Goal: Transaction & Acquisition: Purchase product/service

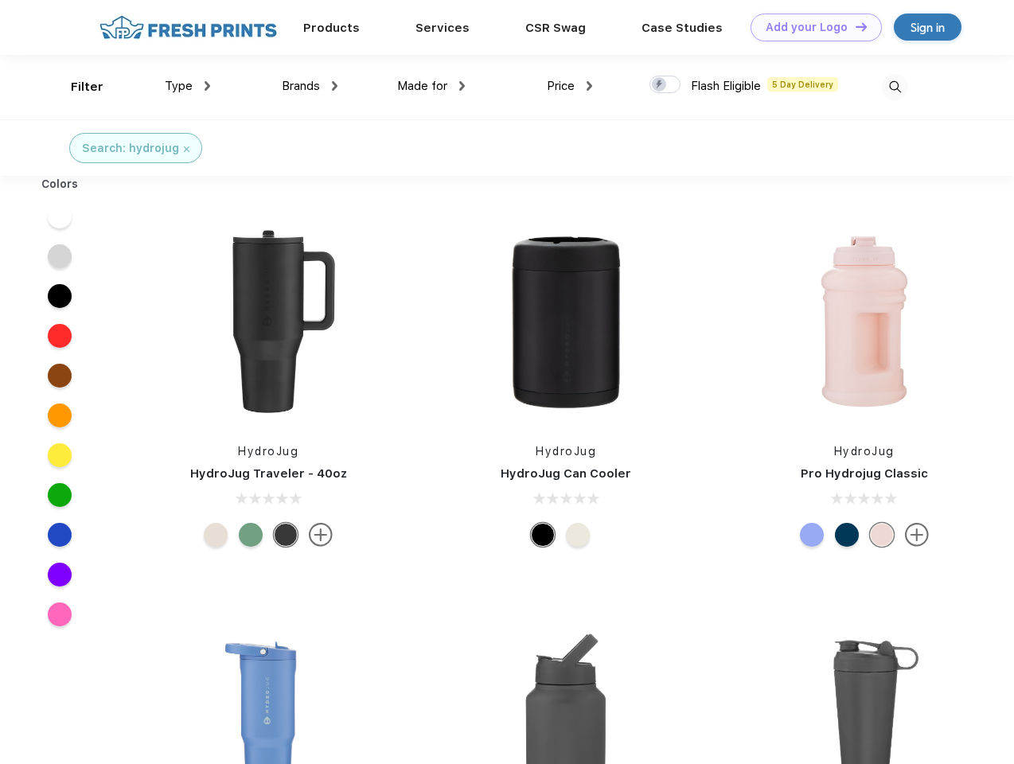
scroll to position [1, 0]
click at [811, 27] on link "Add your Logo Design Tool" at bounding box center [816, 28] width 131 height 28
click at [0, 0] on div "Design Tool" at bounding box center [0, 0] width 0 height 0
click at [854, 26] on link "Add your Logo Design Tool" at bounding box center [816, 28] width 131 height 28
click at [76, 87] on div "Filter" at bounding box center [87, 87] width 33 height 18
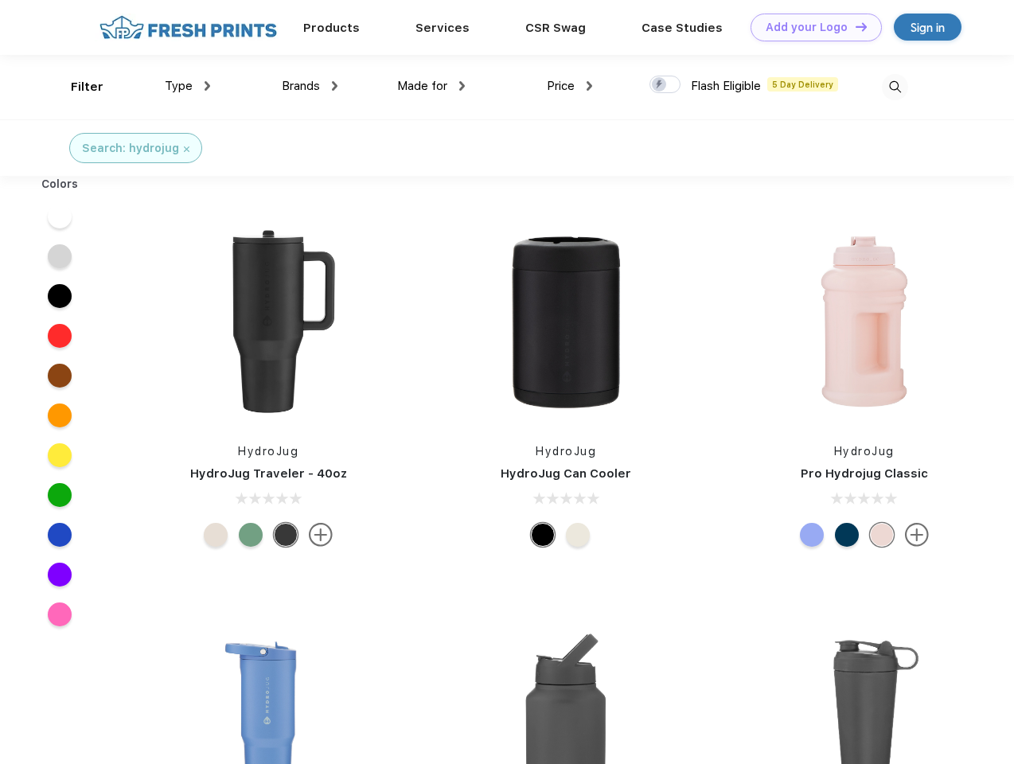
click at [188, 86] on span "Type" at bounding box center [179, 86] width 28 height 14
click at [310, 86] on span "Brands" at bounding box center [301, 86] width 38 height 14
click at [432, 86] on span "Made for" at bounding box center [422, 86] width 50 height 14
click at [570, 86] on span "Price" at bounding box center [561, 86] width 28 height 14
click at [666, 85] on div at bounding box center [665, 85] width 31 height 18
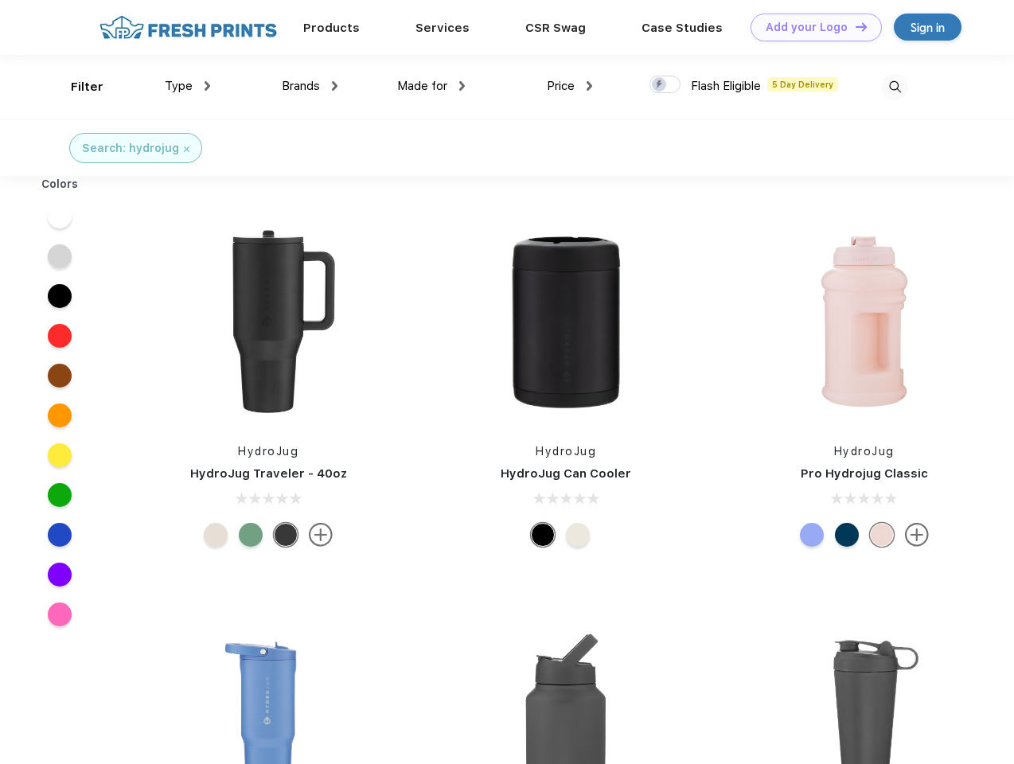
click at [660, 85] on input "checkbox" at bounding box center [655, 80] width 10 height 10
click at [895, 87] on img at bounding box center [895, 87] width 26 height 26
